Goal: Find specific page/section: Find specific page/section

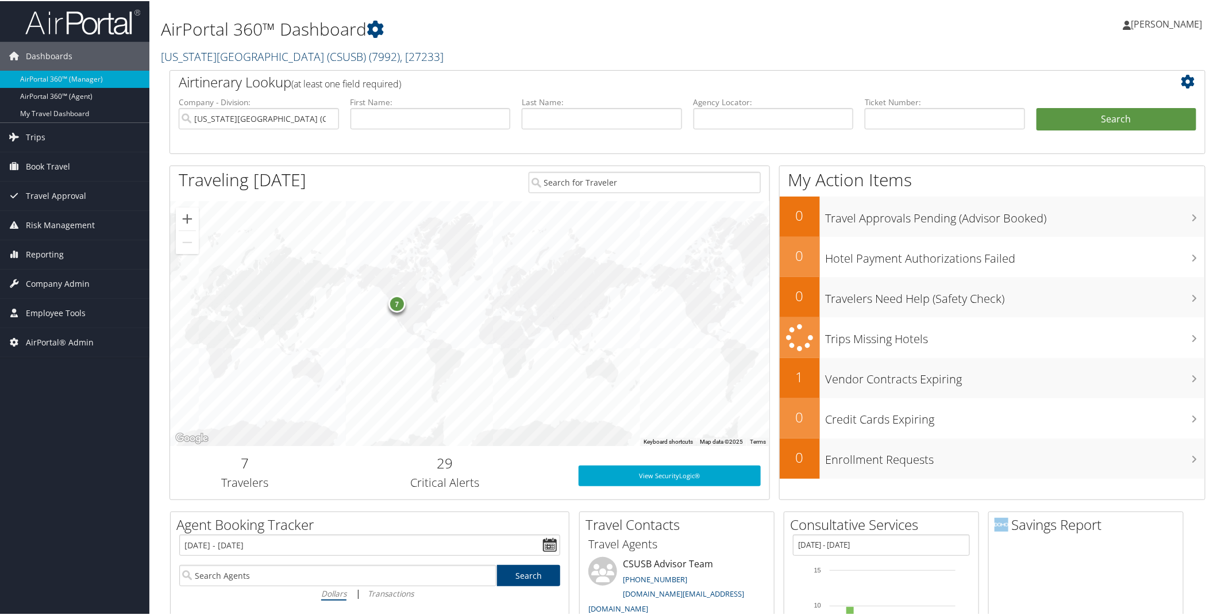
click at [443, 52] on span ", [ 27233 ]" at bounding box center [422, 56] width 44 height 16
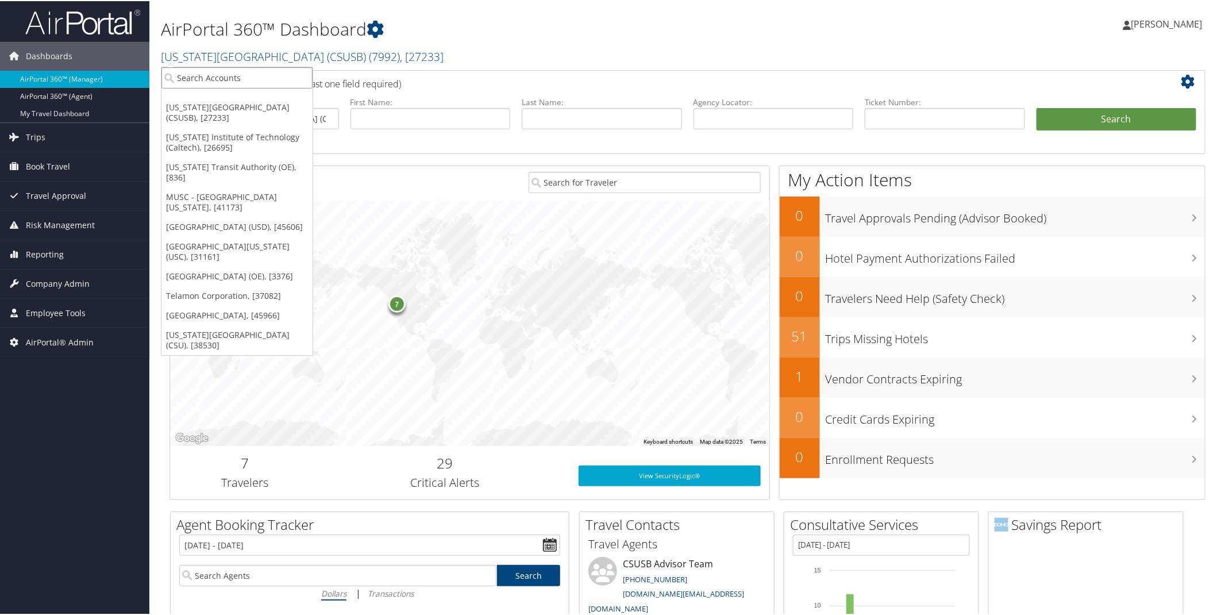
click at [245, 79] on input "search" at bounding box center [236, 76] width 151 height 21
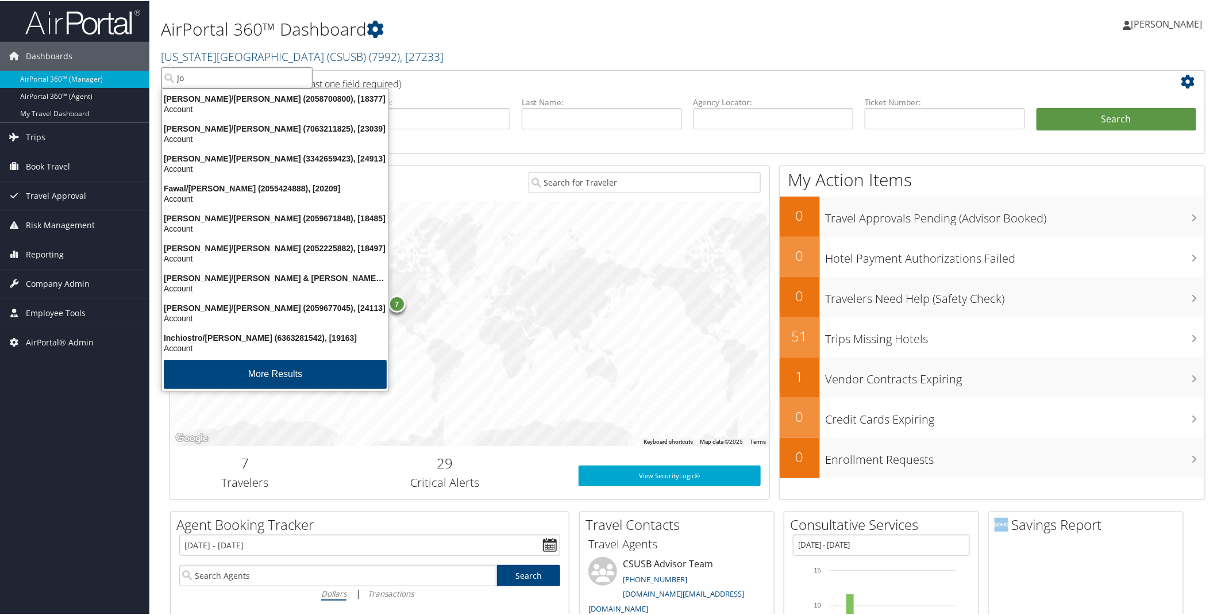
type input "J"
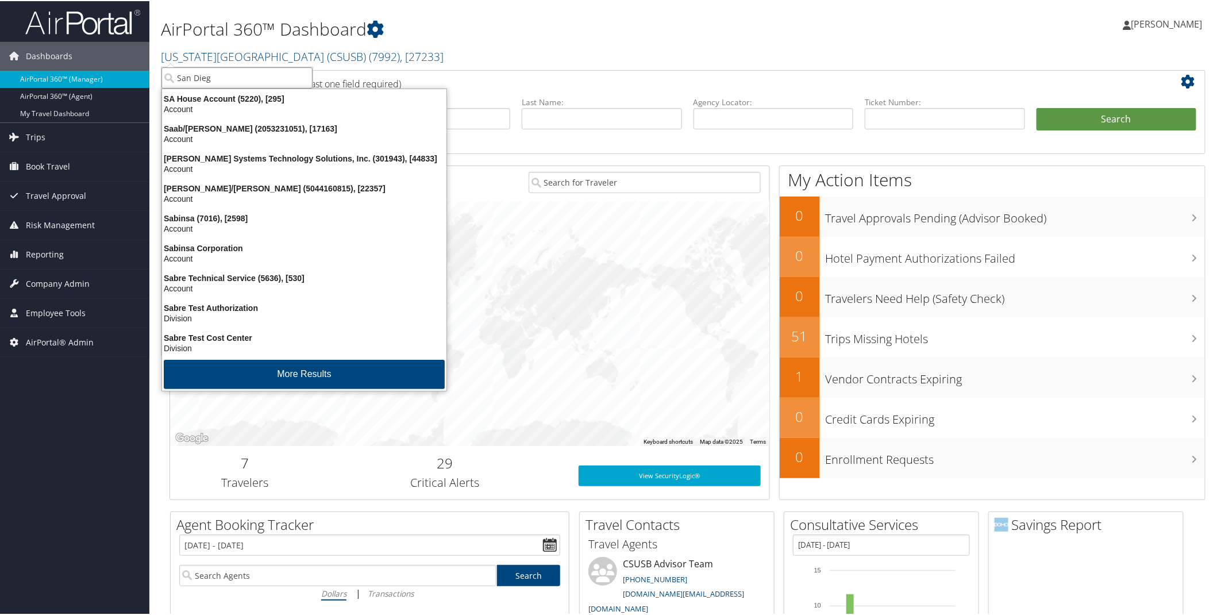
type input "San Diego"
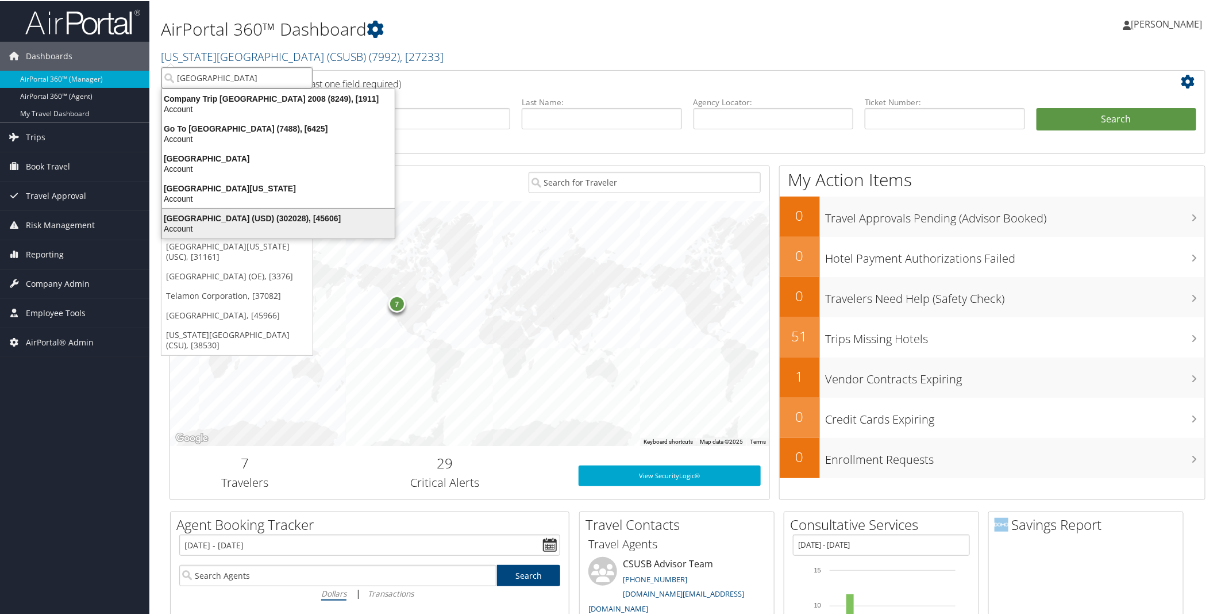
click at [204, 222] on div "Account" at bounding box center [278, 227] width 246 height 10
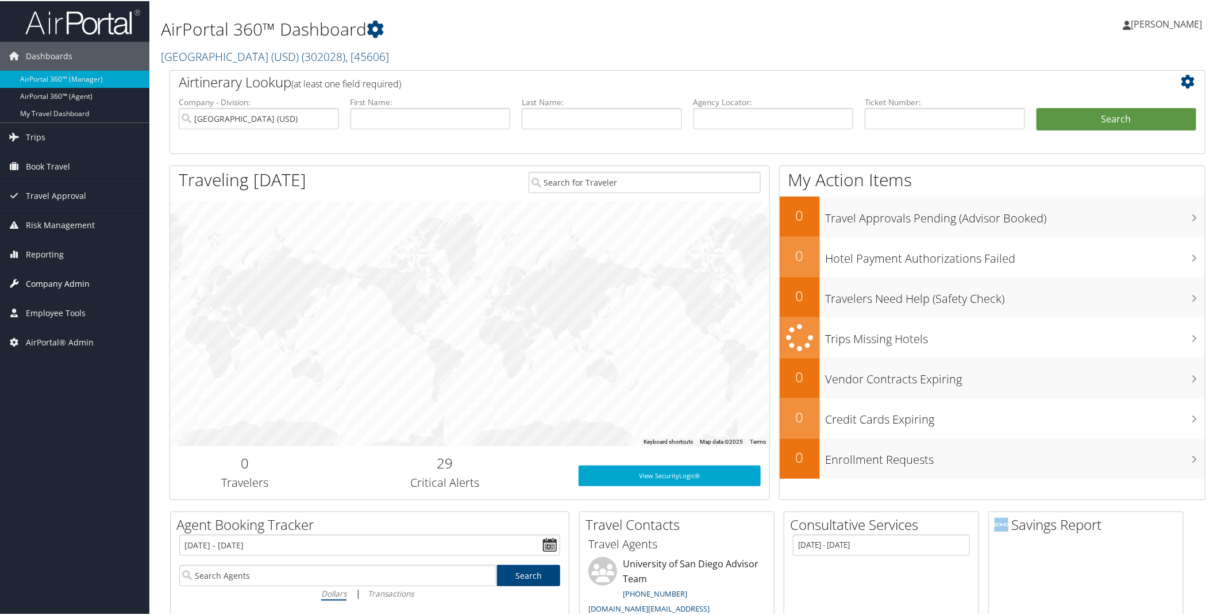
click at [51, 284] on span "Company Admin" at bounding box center [58, 282] width 64 height 29
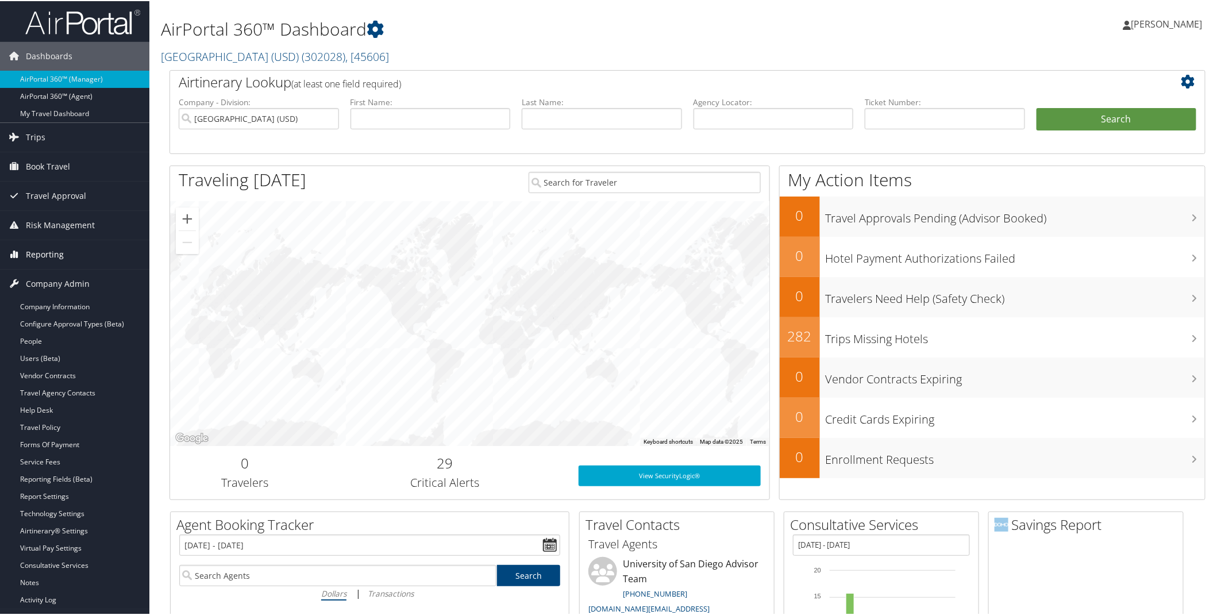
click at [44, 253] on span "Reporting" at bounding box center [45, 253] width 38 height 29
click at [41, 347] on link "Domo" at bounding box center [74, 345] width 149 height 17
click at [389, 51] on span ", [ 45606 ]" at bounding box center [367, 56] width 44 height 16
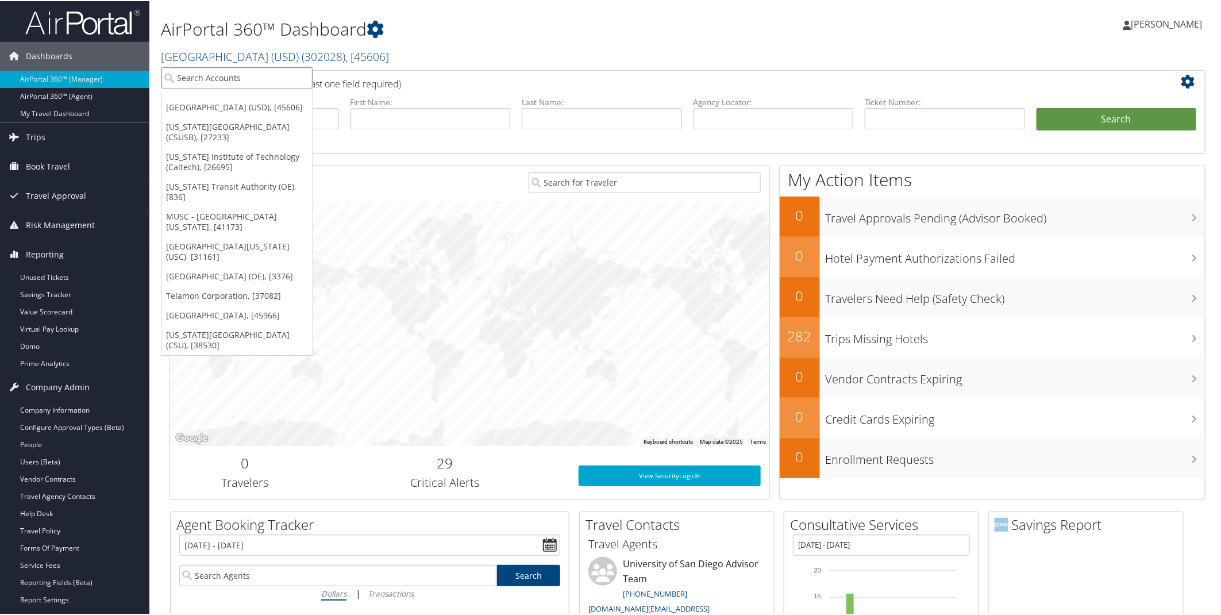
click at [217, 83] on input "search" at bounding box center [236, 76] width 151 height 21
type input "CSUSB"
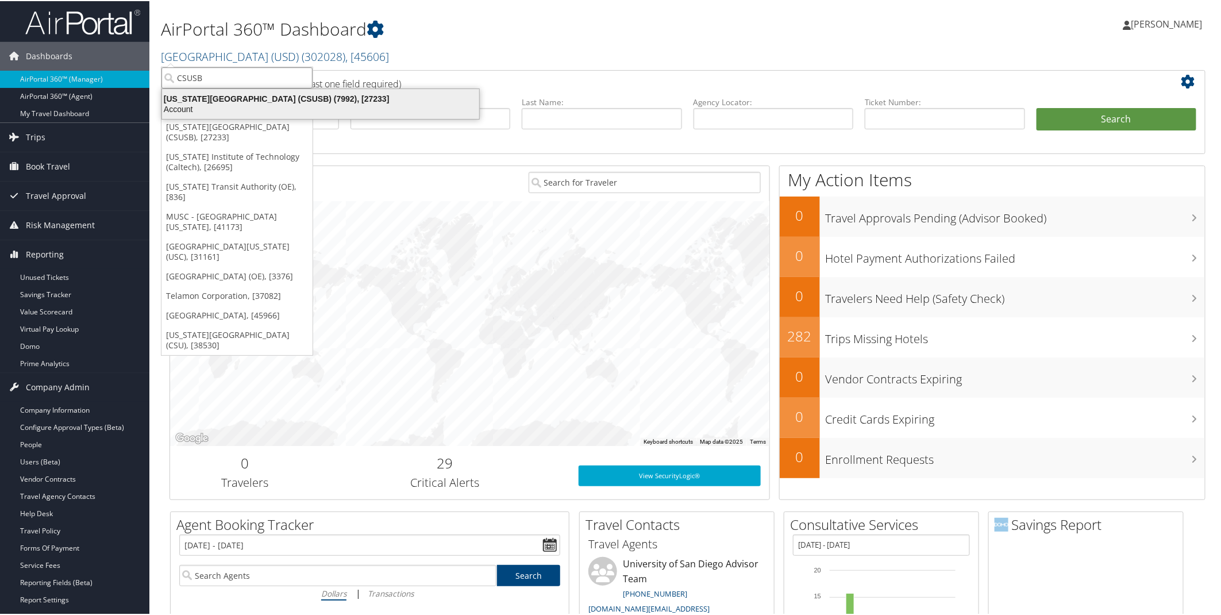
click at [217, 95] on div "California State University San Bernardino (CSUSB) (7992), [27233]" at bounding box center [320, 97] width 331 height 10
